Goal: Transaction & Acquisition: Purchase product/service

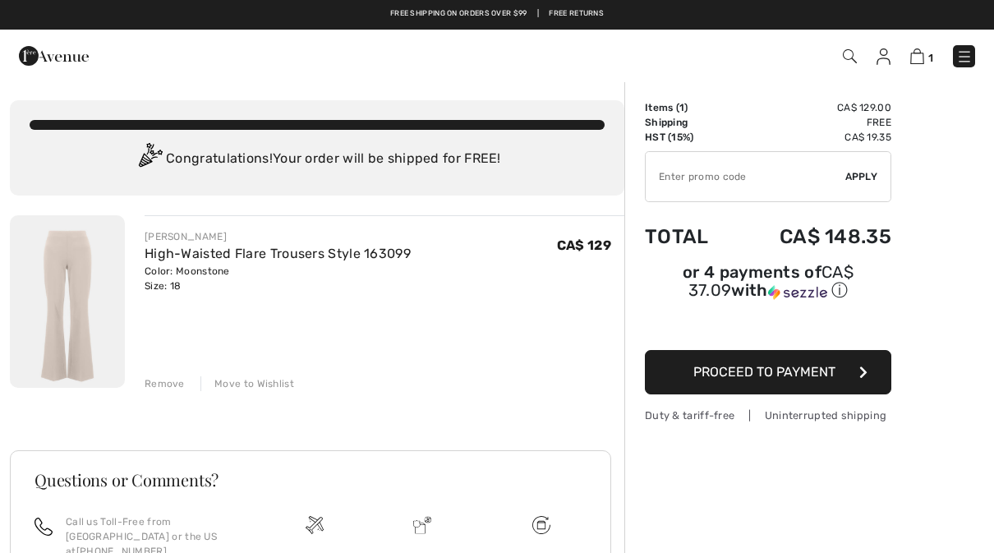
click at [678, 178] on input "TEXT" at bounding box center [746, 176] width 200 height 49
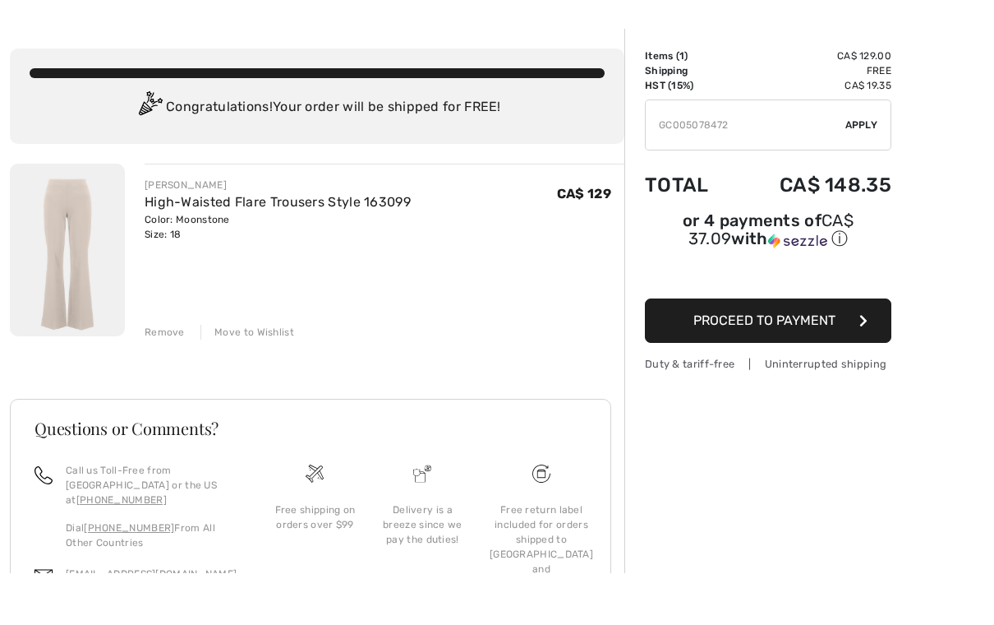
type input "GC005078472"
click at [867, 169] on span "Apply" at bounding box center [862, 176] width 33 height 15
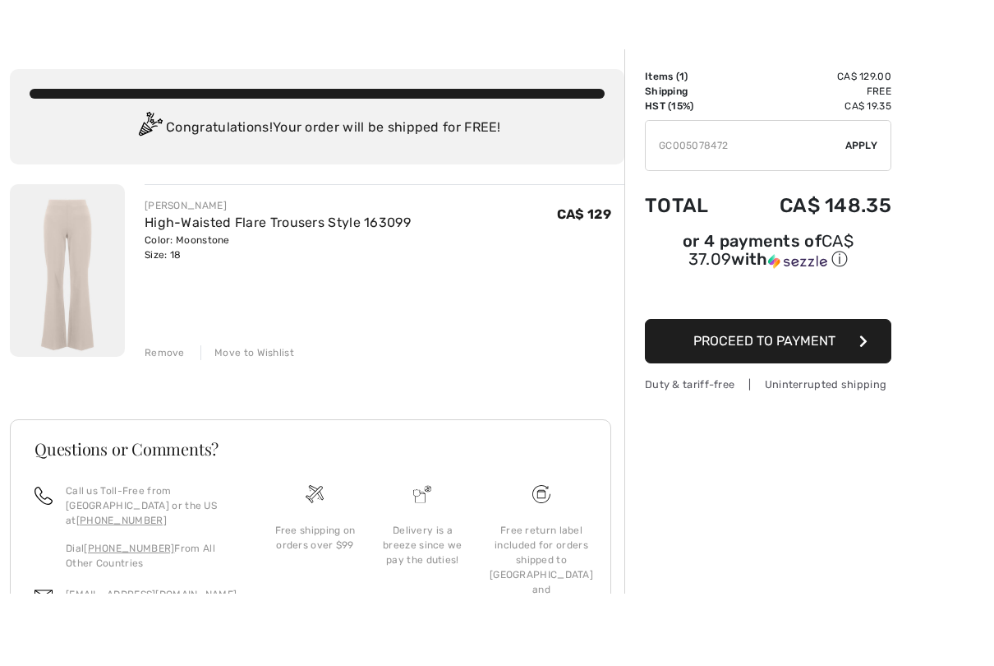
scroll to position [52, 0]
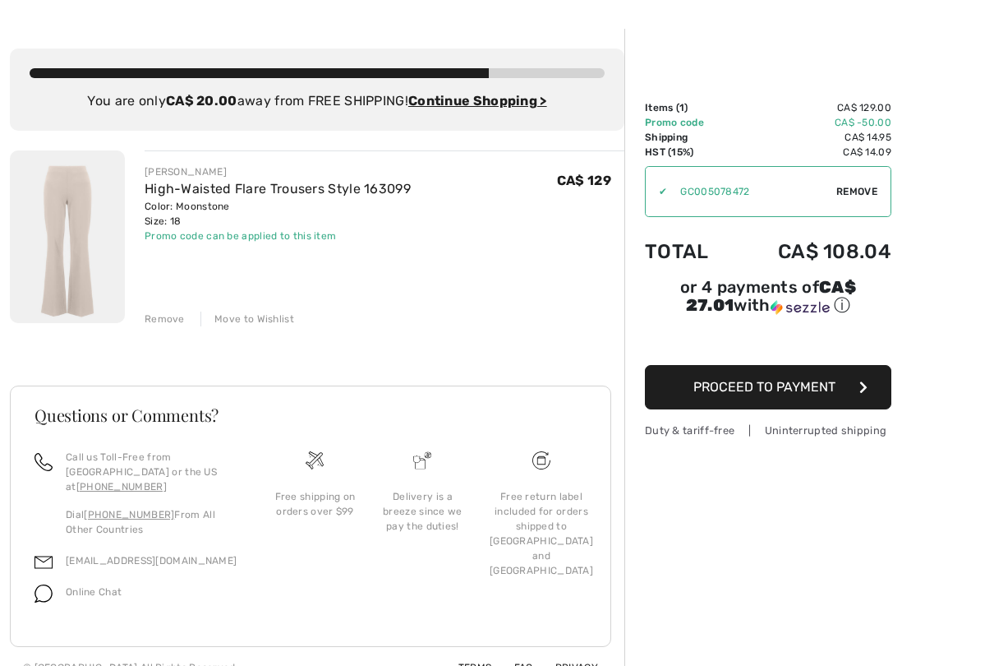
click at [764, 381] on button "Proceed to Payment" at bounding box center [768, 387] width 247 height 44
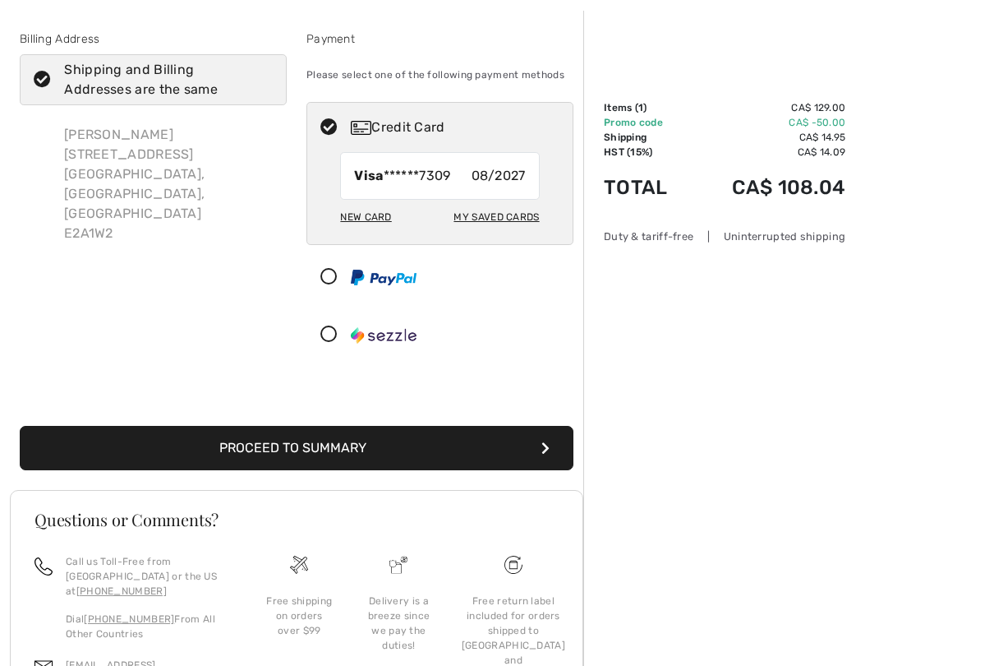
scroll to position [71, 0]
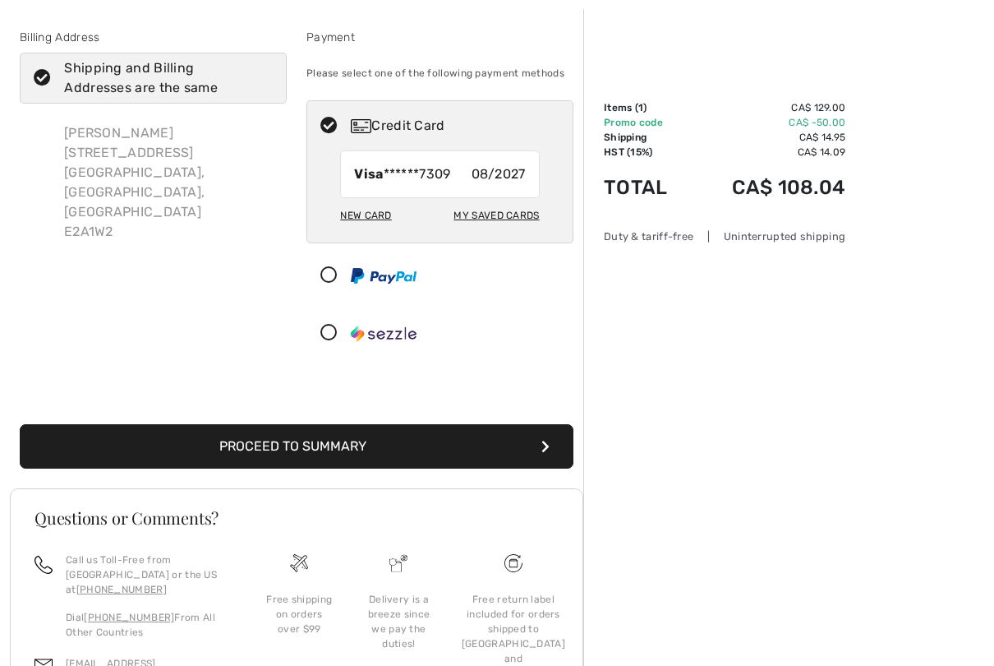
click at [243, 449] on button "Proceed to Summary" at bounding box center [297, 447] width 554 height 44
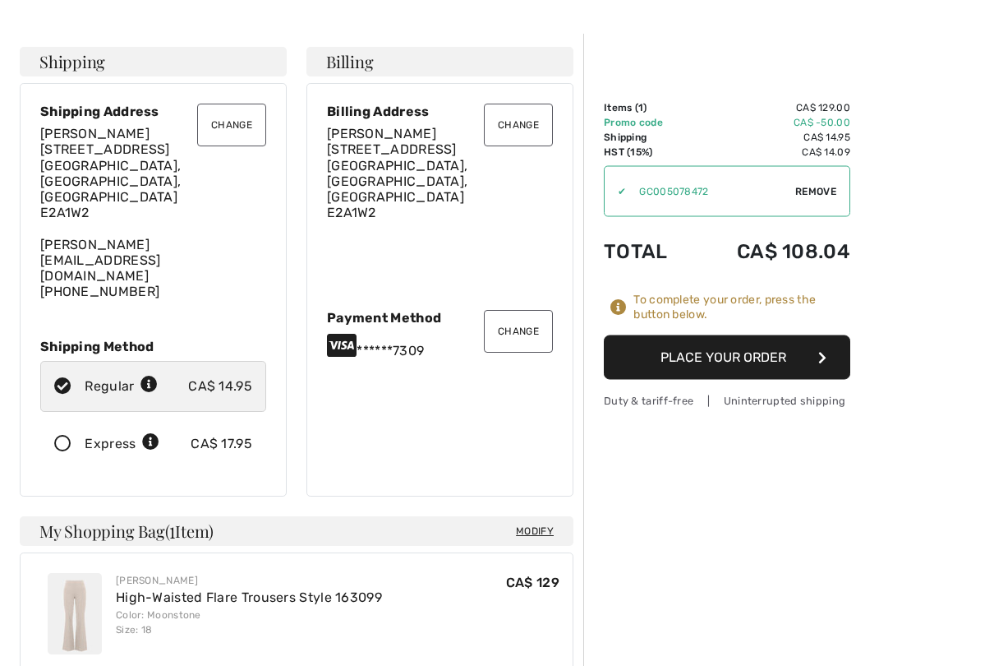
click at [646, 343] on button "Place Your Order" at bounding box center [727, 357] width 247 height 44
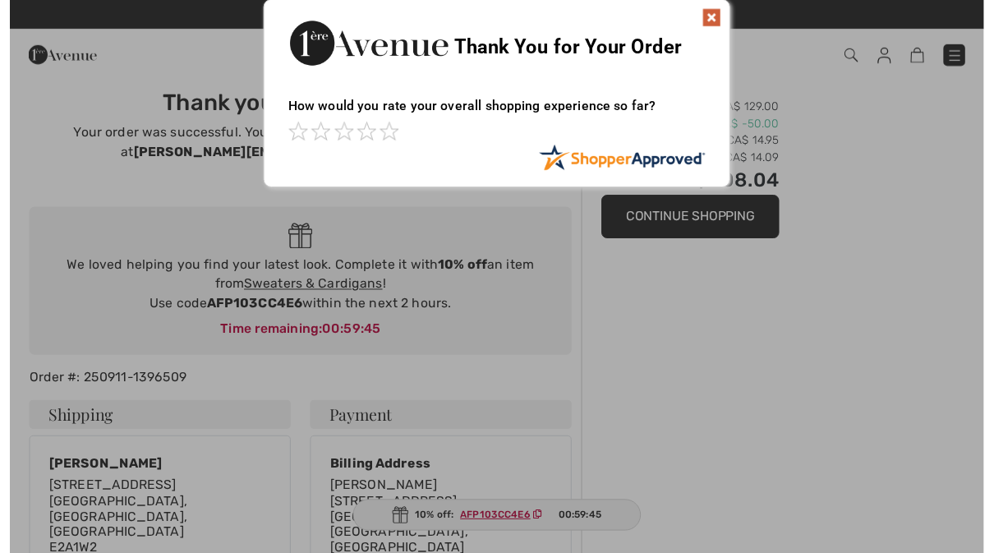
scroll to position [13, 0]
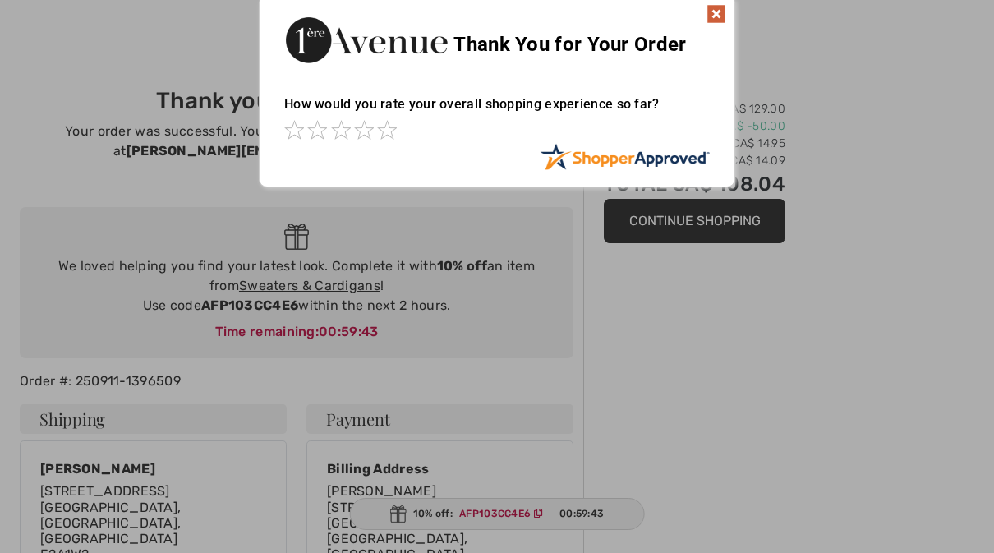
click at [715, 19] on img at bounding box center [717, 14] width 20 height 20
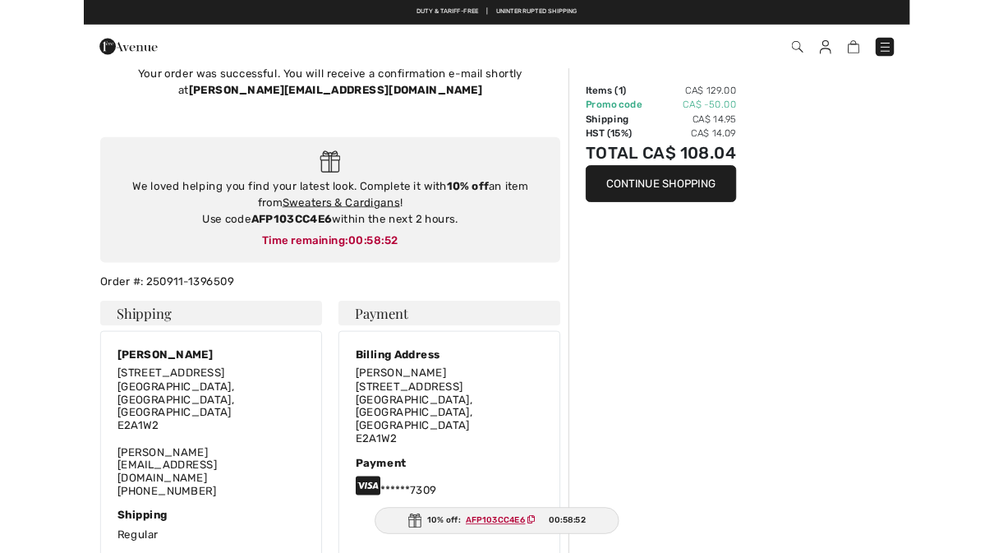
scroll to position [0, 0]
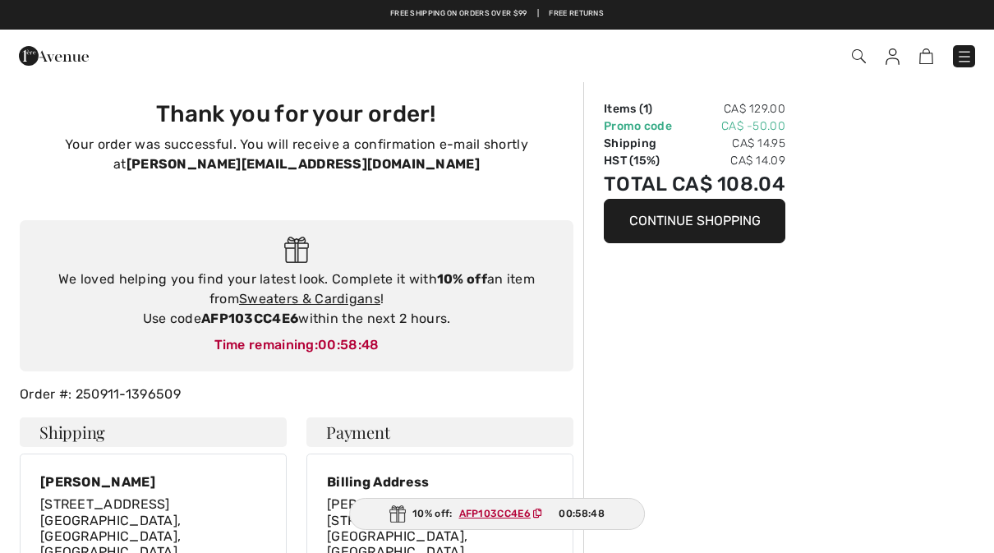
click at [897, 56] on img at bounding box center [893, 56] width 14 height 16
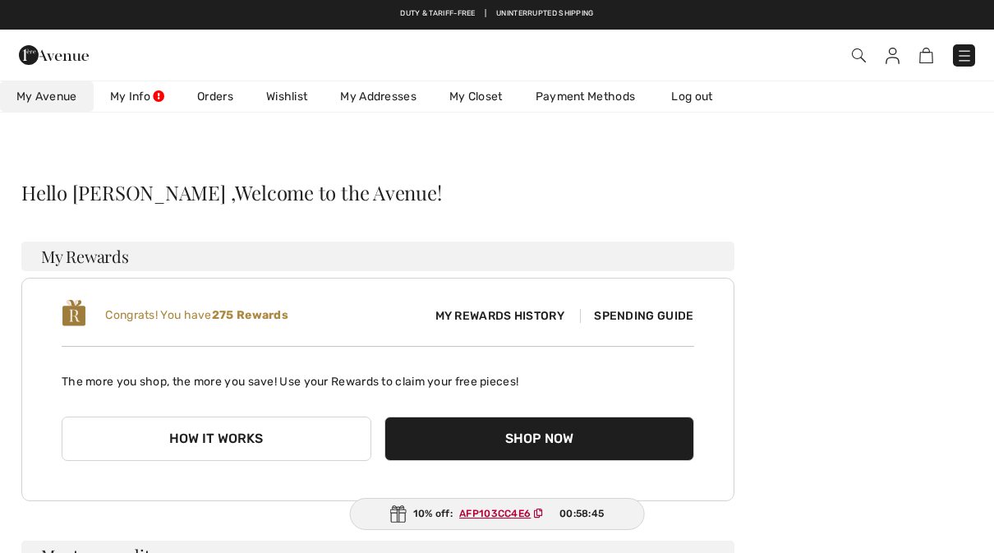
click at [207, 93] on link "Orders" at bounding box center [215, 96] width 69 height 30
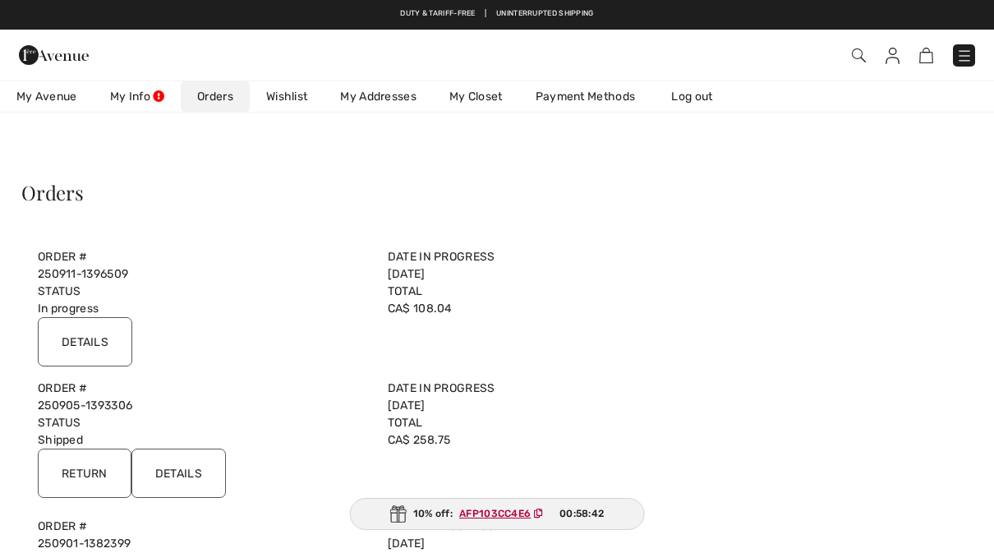
click at [80, 346] on input "Details" at bounding box center [85, 341] width 94 height 49
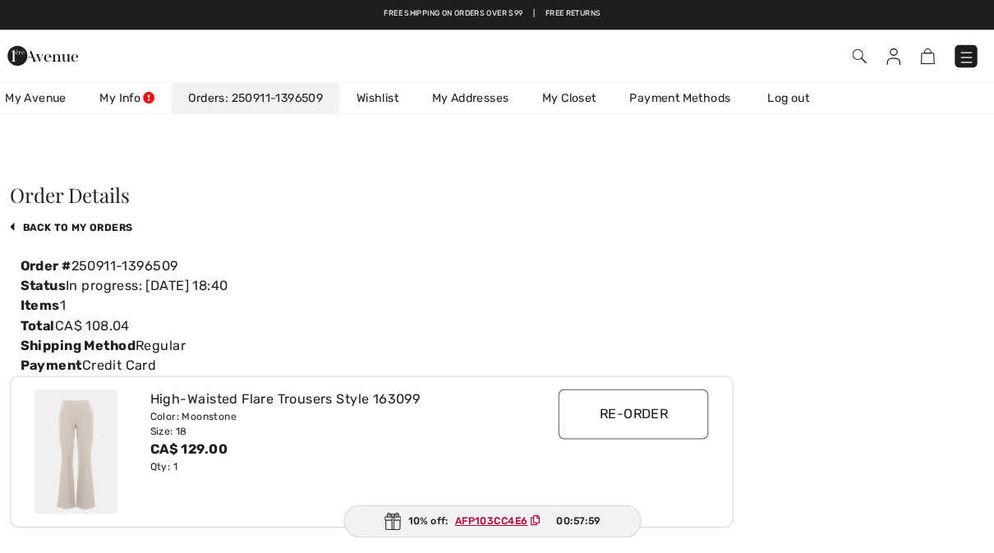
click at [886, 58] on img at bounding box center [893, 56] width 14 height 16
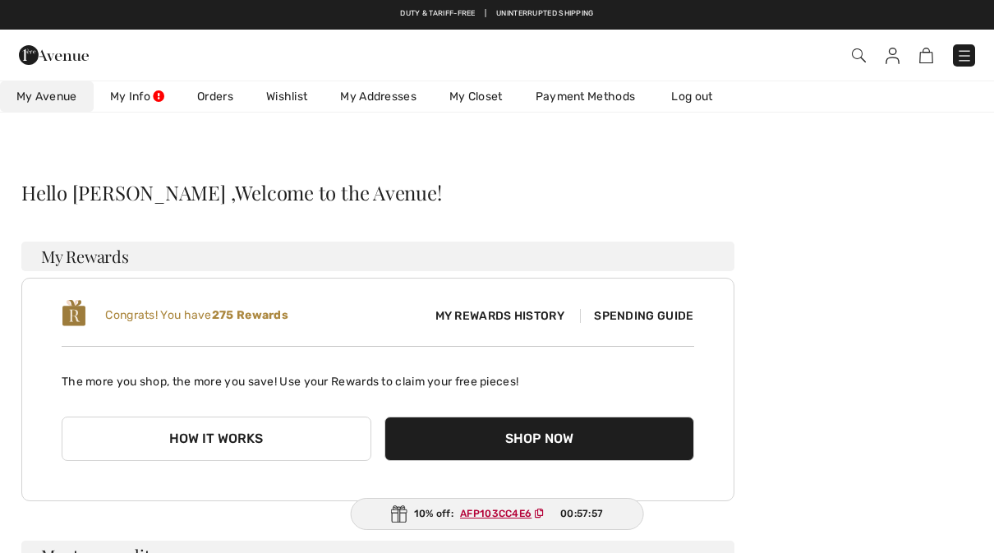
click at [700, 84] on link "Log out" at bounding box center [700, 96] width 90 height 30
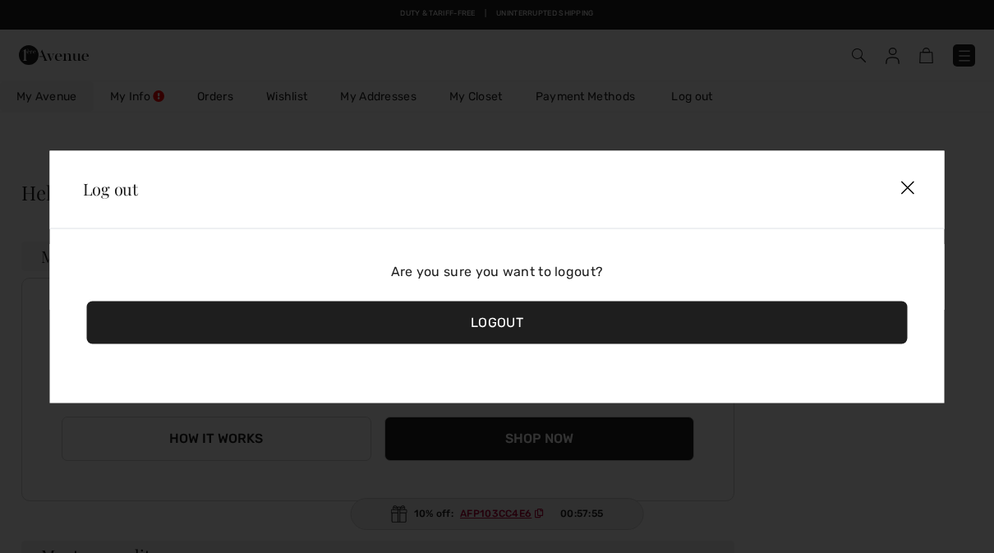
click at [649, 321] on div "Logout" at bounding box center [497, 322] width 821 height 43
